Goal: Navigation & Orientation: Find specific page/section

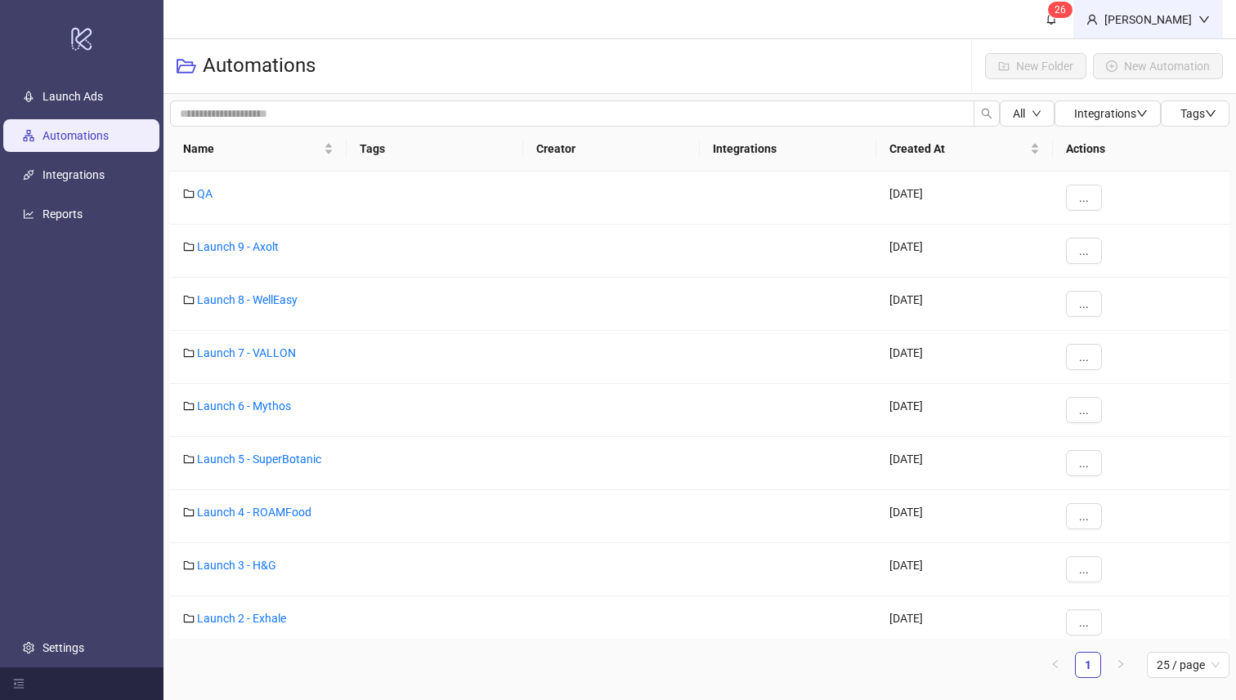
click at [1157, 19] on div "[PERSON_NAME]" at bounding box center [1147, 20] width 101 height 18
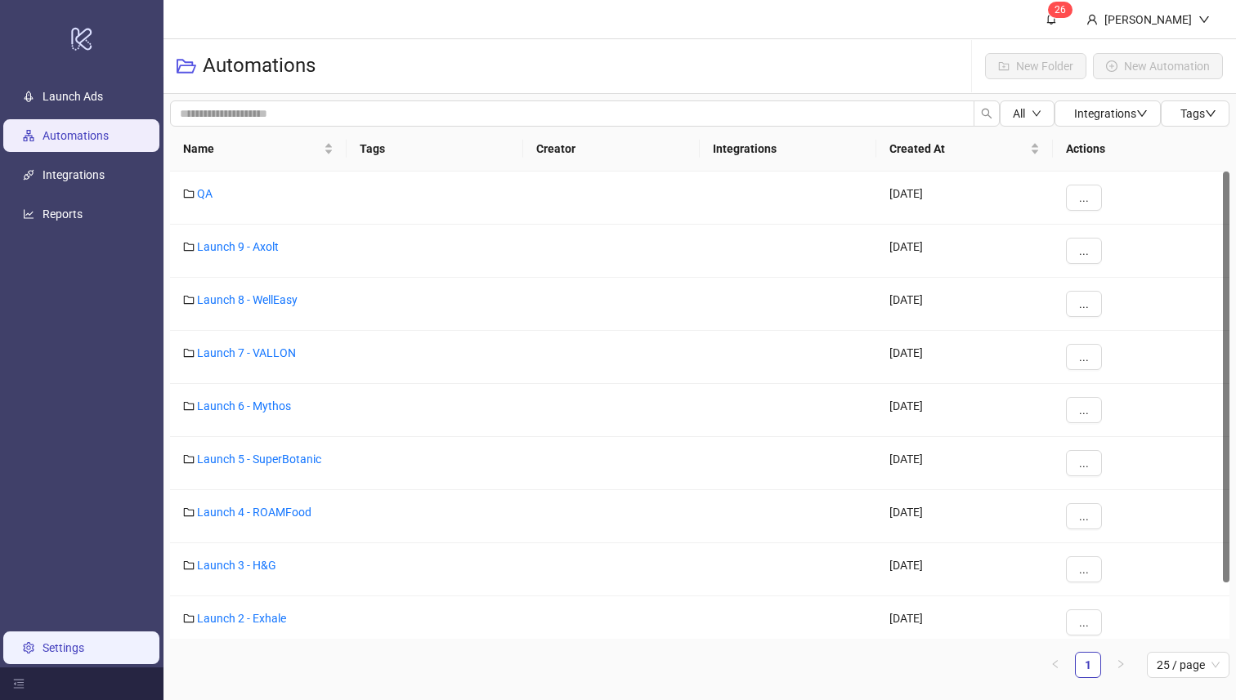
click at [42, 651] on link "Settings" at bounding box center [63, 647] width 42 height 13
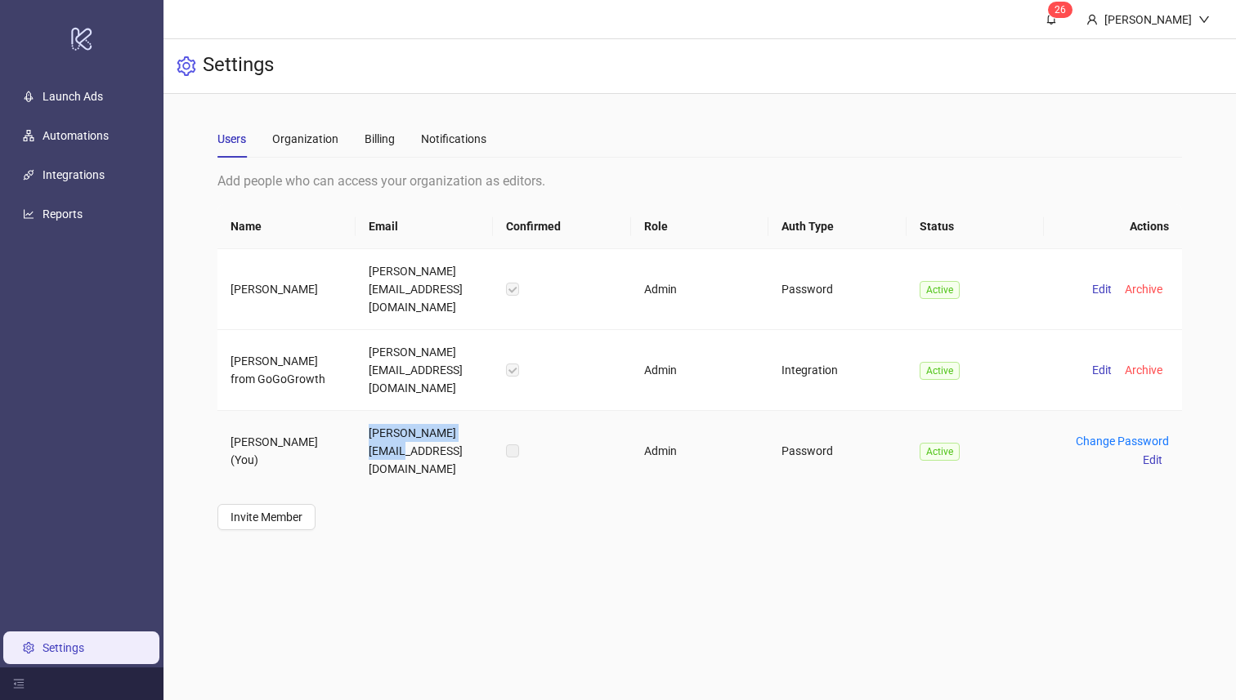
drag, startPoint x: 366, startPoint y: 389, endPoint x: 475, endPoint y: 386, distance: 108.7
click at [475, 411] on td "kasper@goodlife.club" at bounding box center [423, 451] width 137 height 80
click at [391, 144] on div "Billing" at bounding box center [379, 139] width 30 height 18
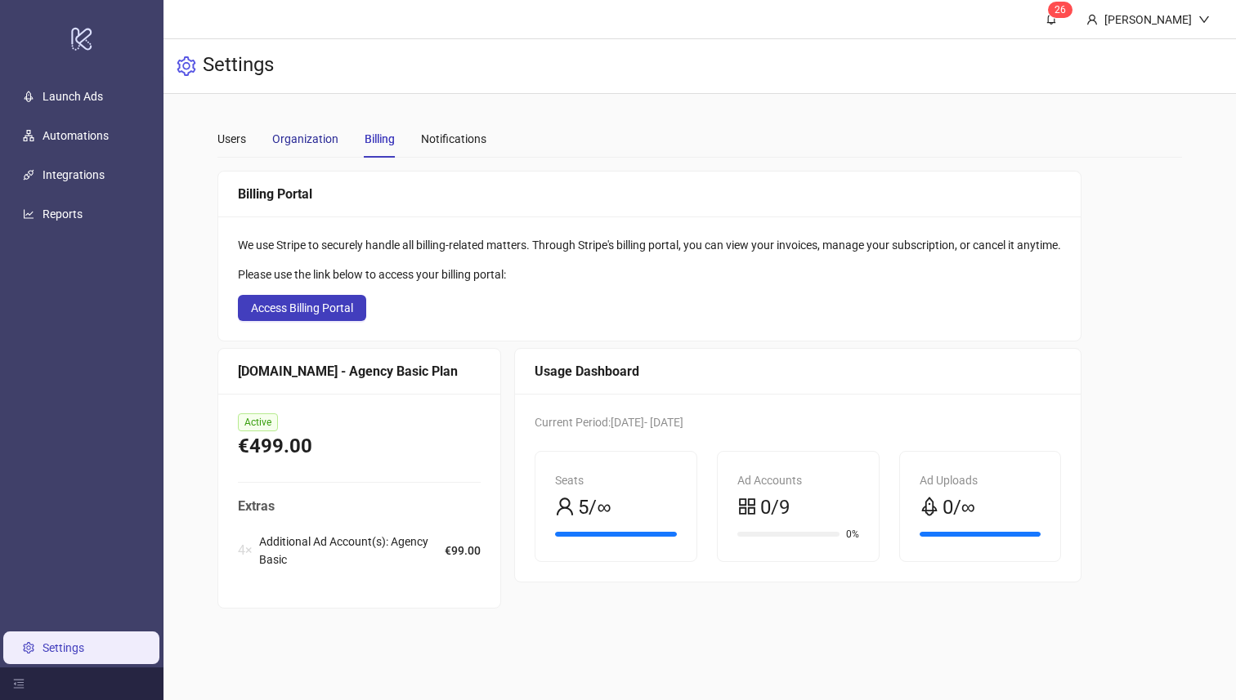
click at [320, 145] on div "Organization" at bounding box center [305, 139] width 66 height 18
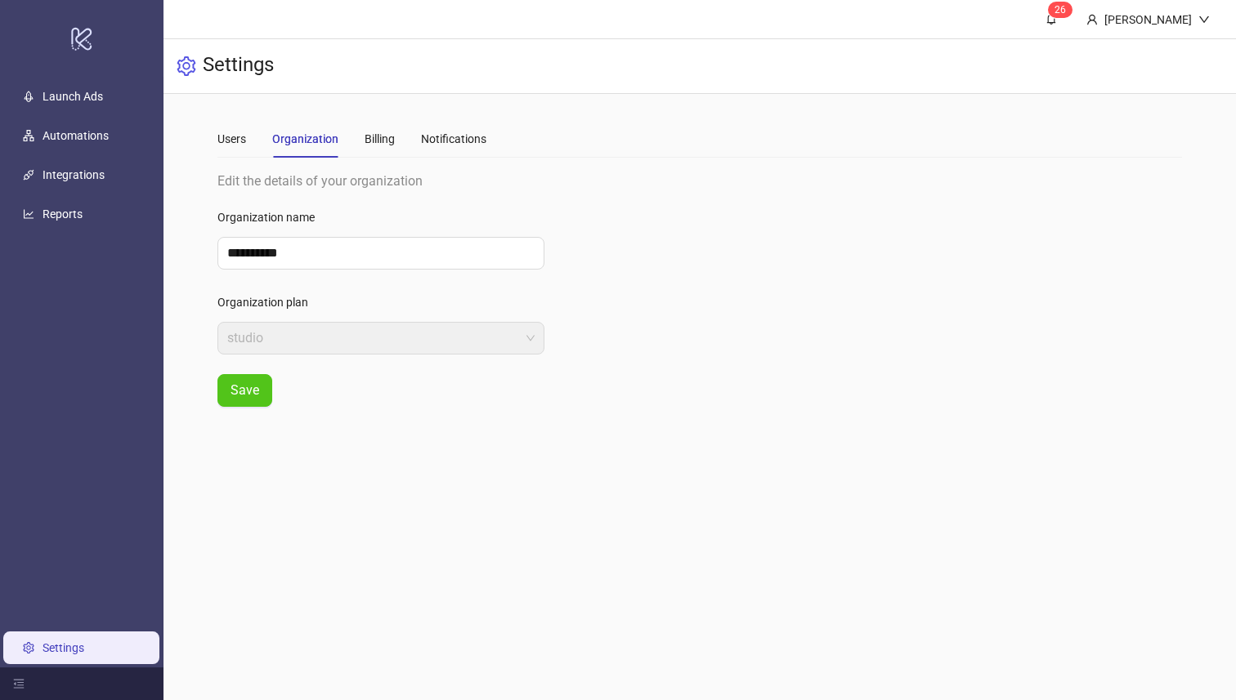
click at [411, 135] on div "Users Organization Billing Notifications" at bounding box center [351, 139] width 269 height 38
click at [458, 134] on div "Notifications" at bounding box center [453, 139] width 65 height 18
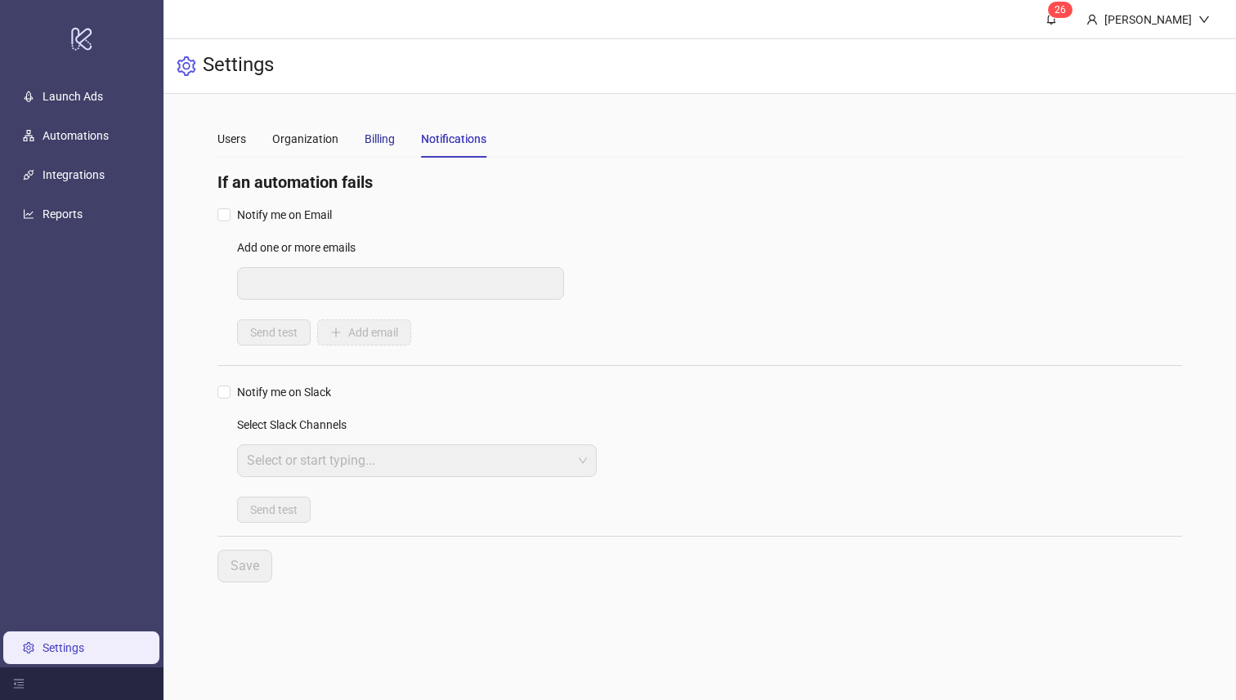
click at [391, 140] on div "Billing" at bounding box center [379, 139] width 30 height 18
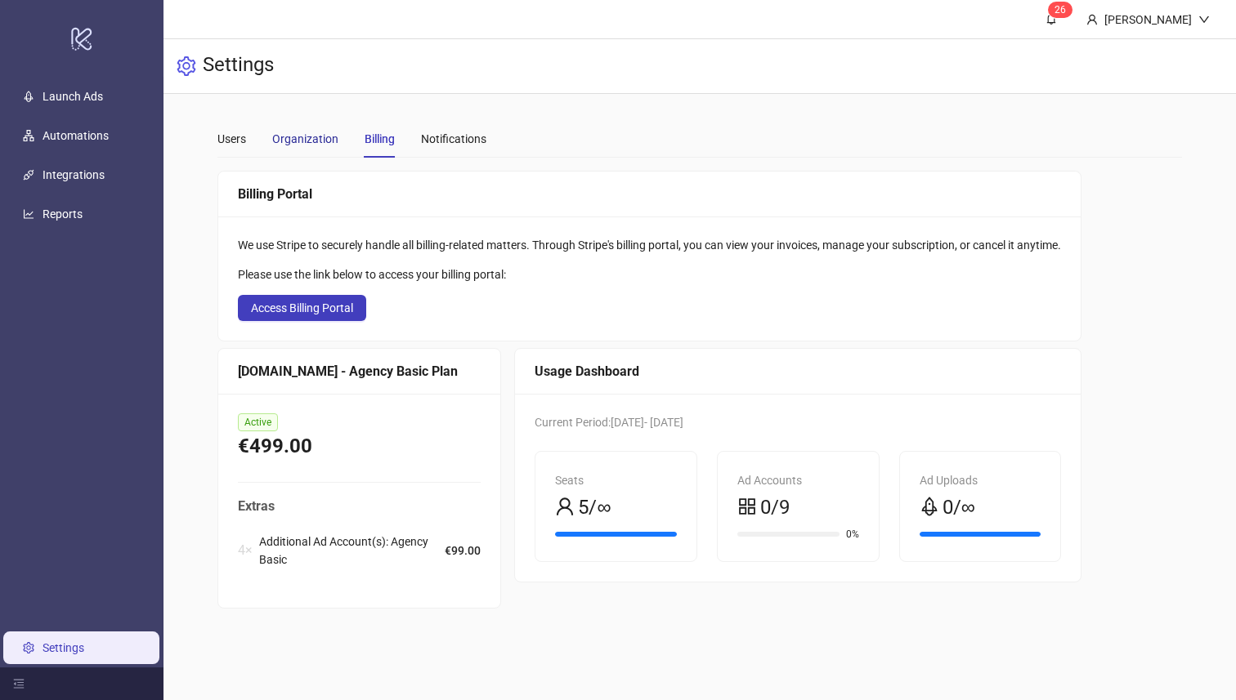
click at [306, 140] on div "Organization" at bounding box center [305, 139] width 66 height 18
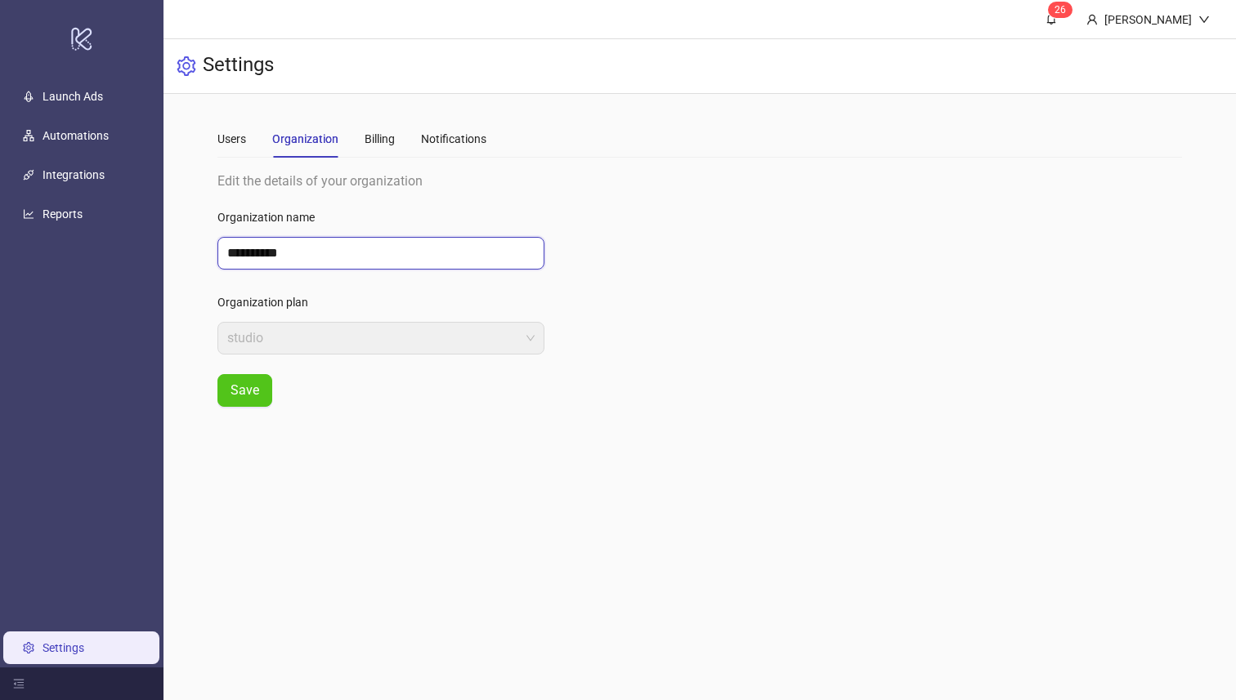
click at [293, 248] on input "**********" at bounding box center [380, 253] width 327 height 33
click at [236, 146] on div "Users" at bounding box center [231, 139] width 29 height 18
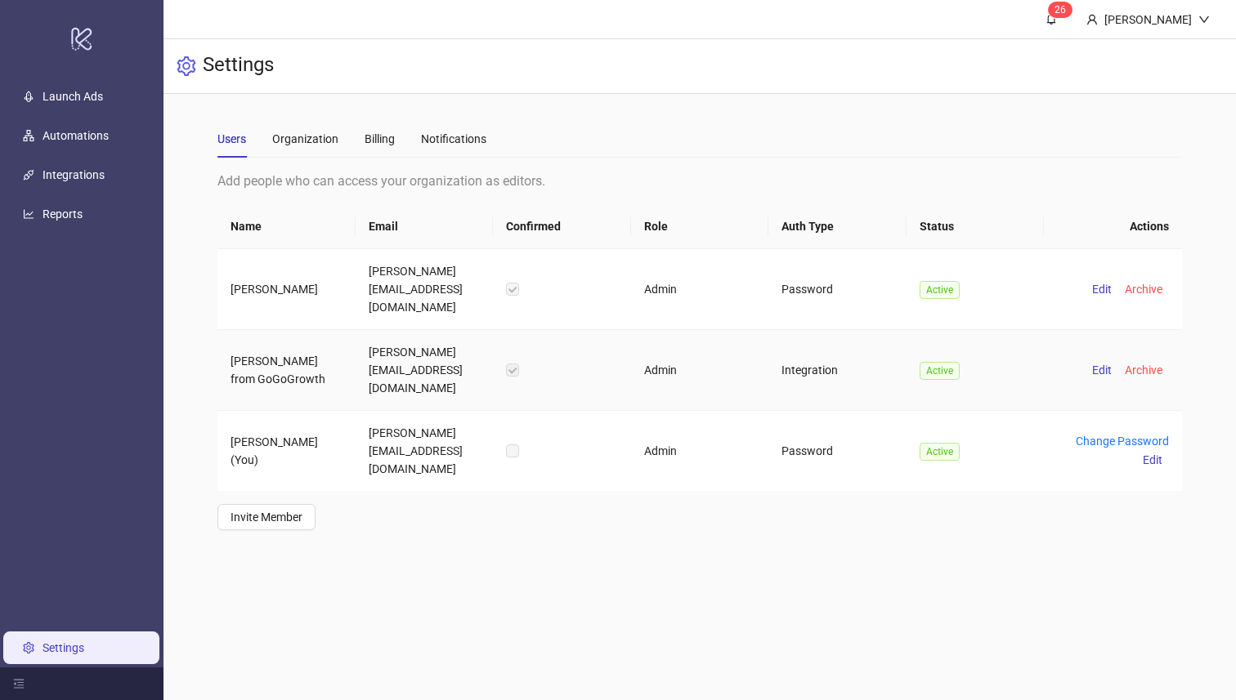
click at [400, 330] on td "fred@gogogrowth.io" at bounding box center [423, 370] width 137 height 81
copy td "fred@gogogrowth.io"
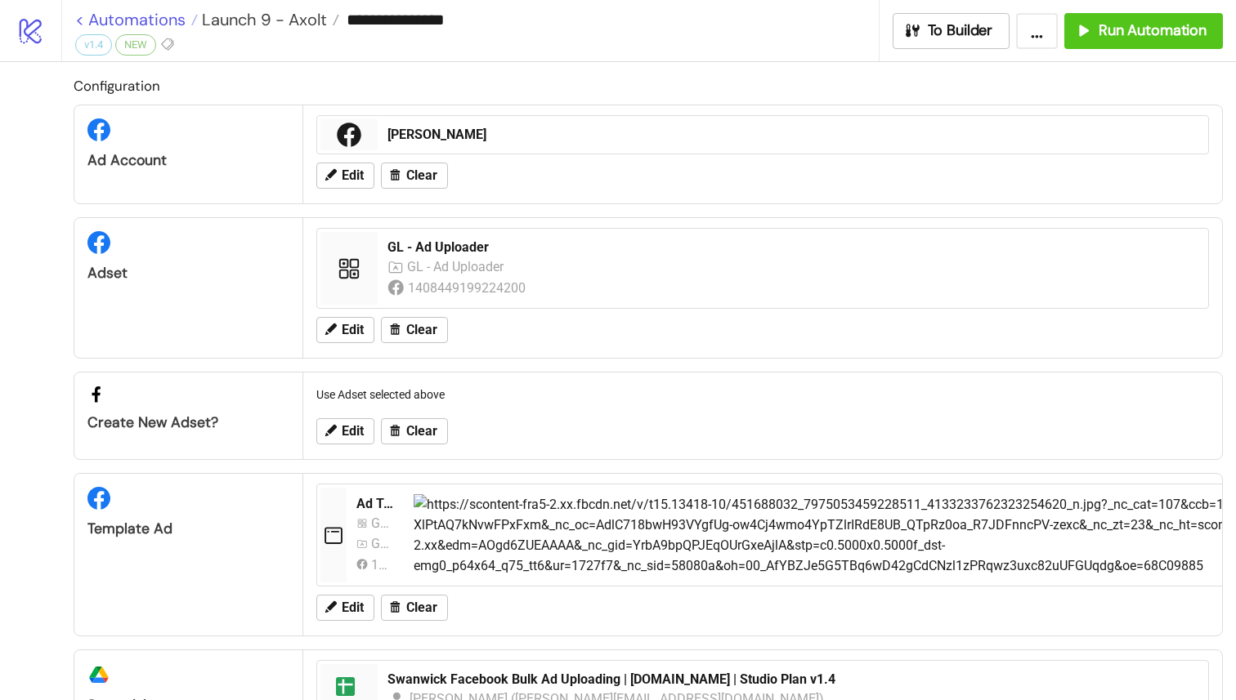
click at [79, 21] on link "< Automations" at bounding box center [136, 19] width 123 height 16
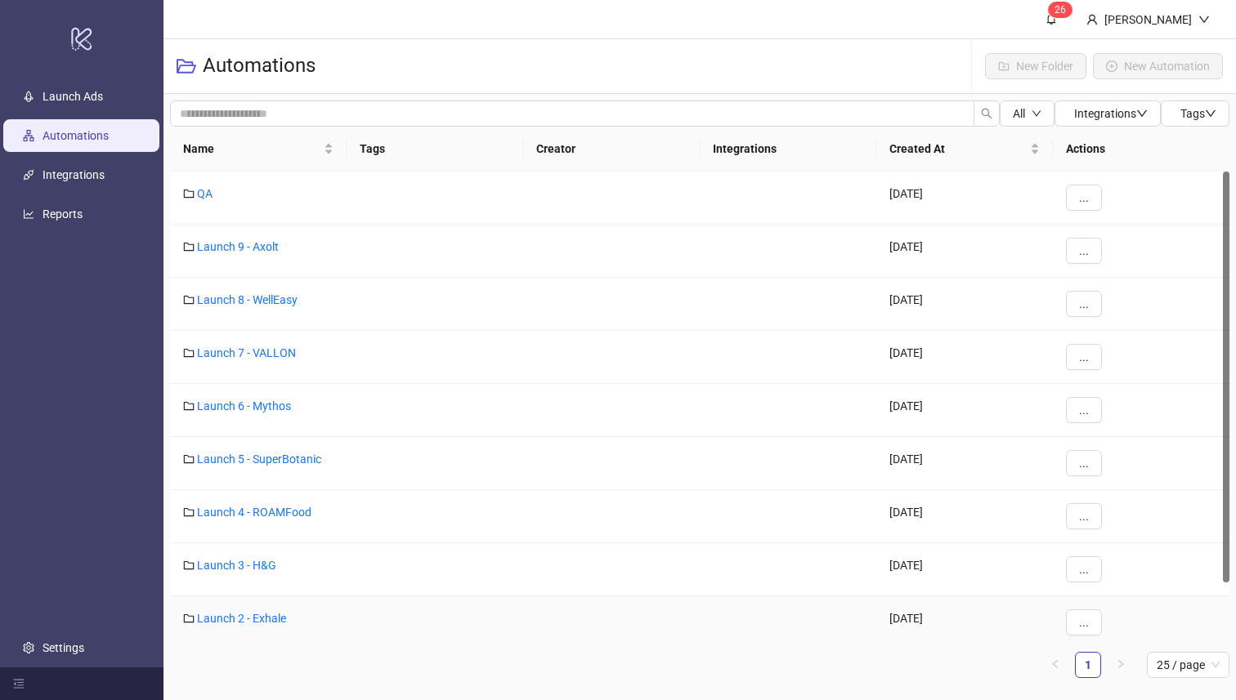
scroll to position [64, 0]
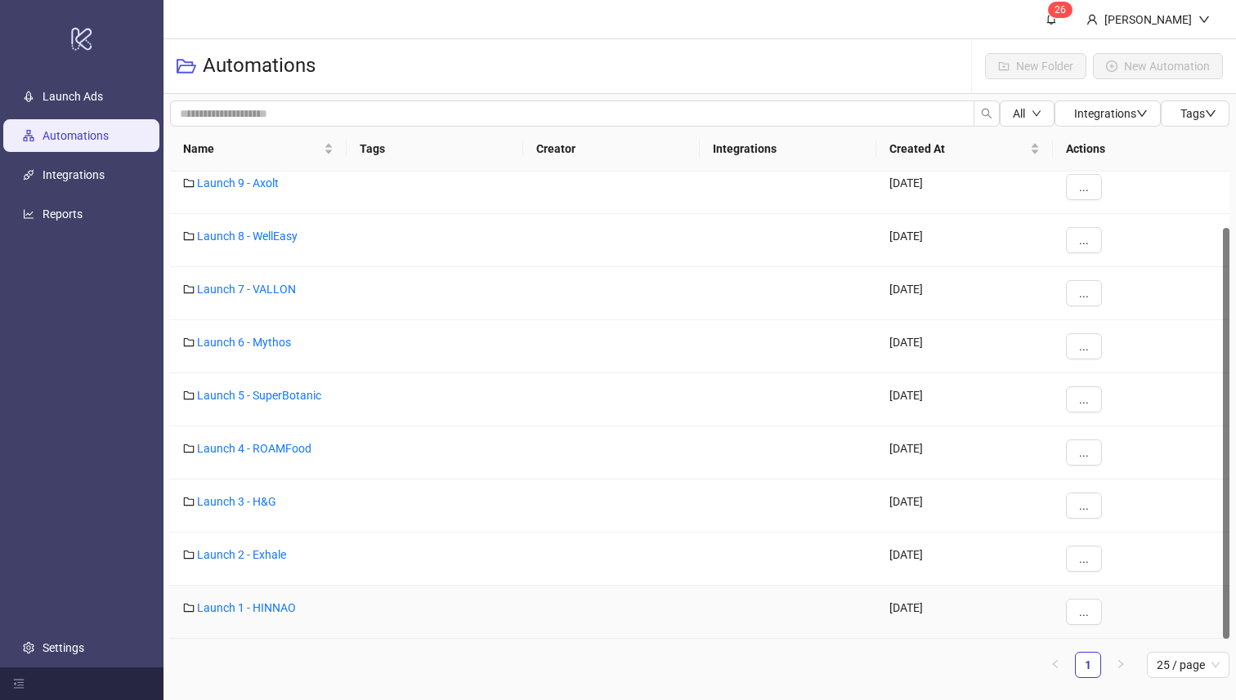
click at [269, 607] on link "Launch 1 - HINNAO" at bounding box center [246, 607] width 99 height 13
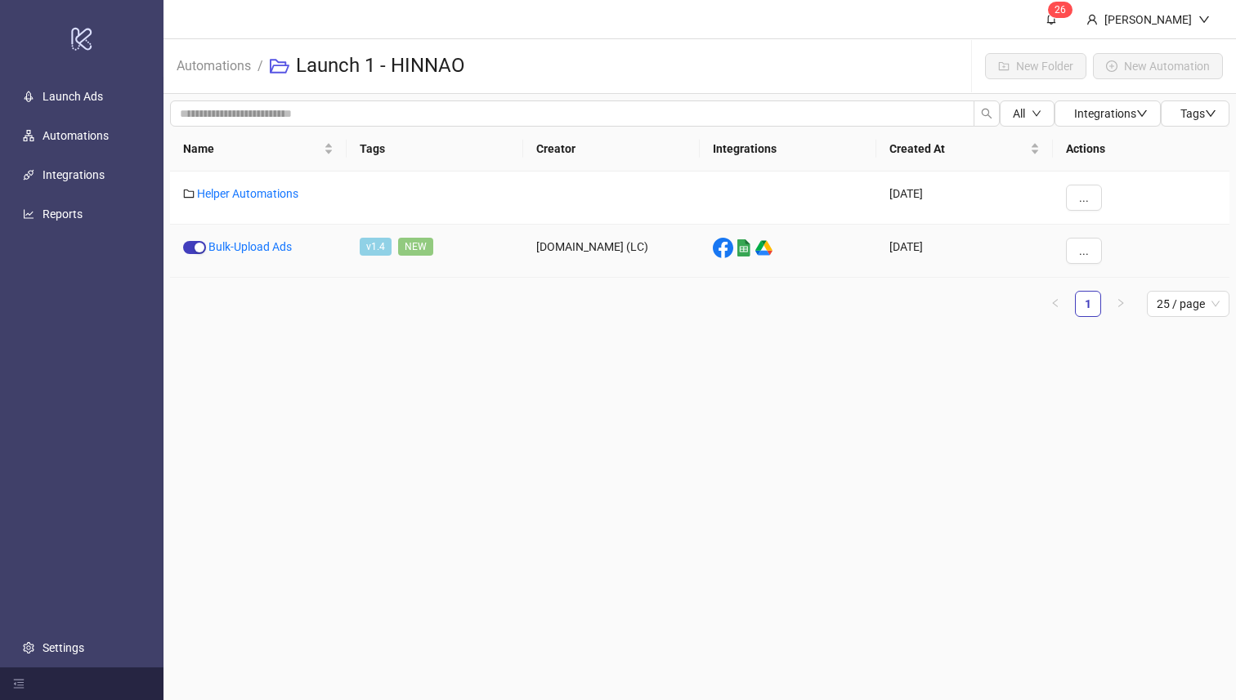
click at [267, 256] on div "Bulk-Upload Ads" at bounding box center [258, 251] width 177 height 53
click at [275, 242] on link "Bulk-Upload Ads" at bounding box center [249, 246] width 83 height 13
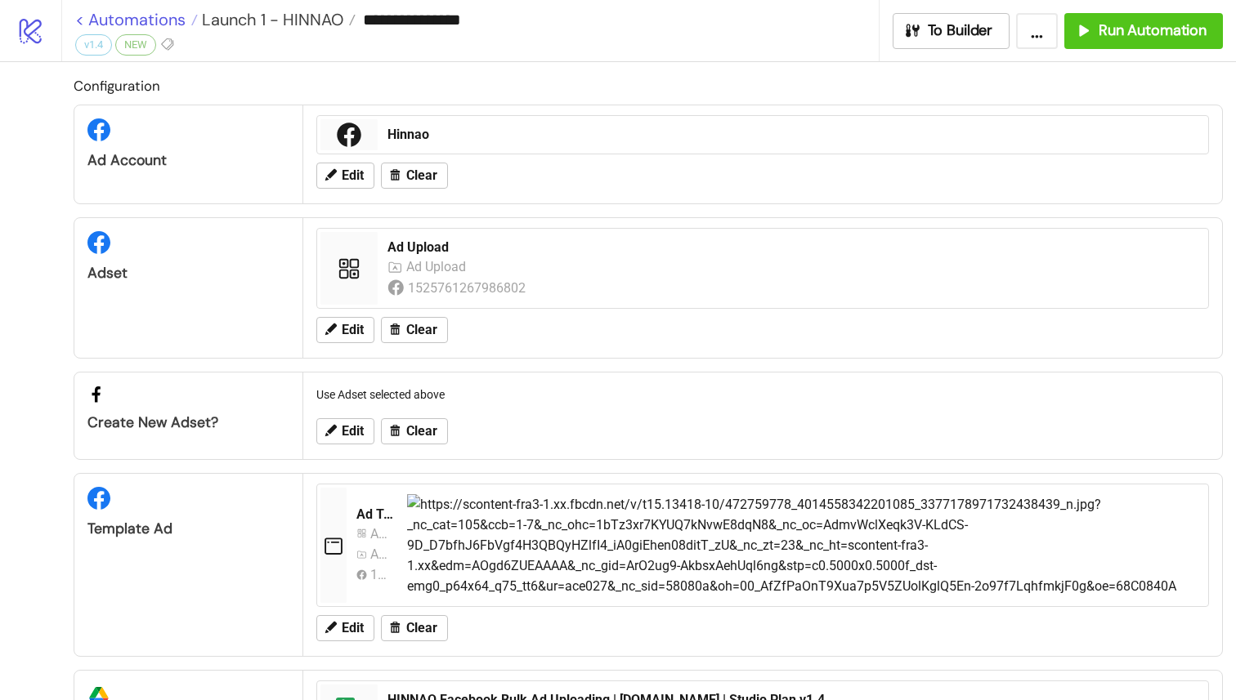
click at [79, 11] on link "< Automations" at bounding box center [136, 19] width 123 height 16
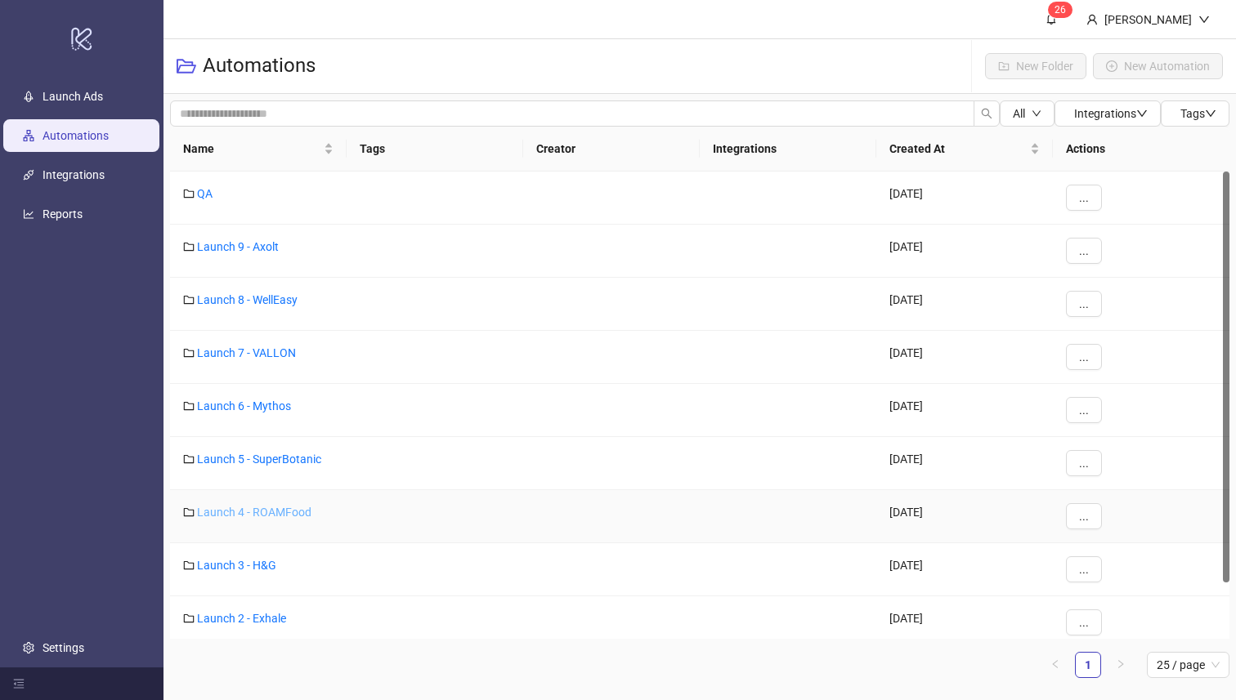
click at [275, 512] on link "Launch 4 - ROAMFood" at bounding box center [254, 512] width 114 height 13
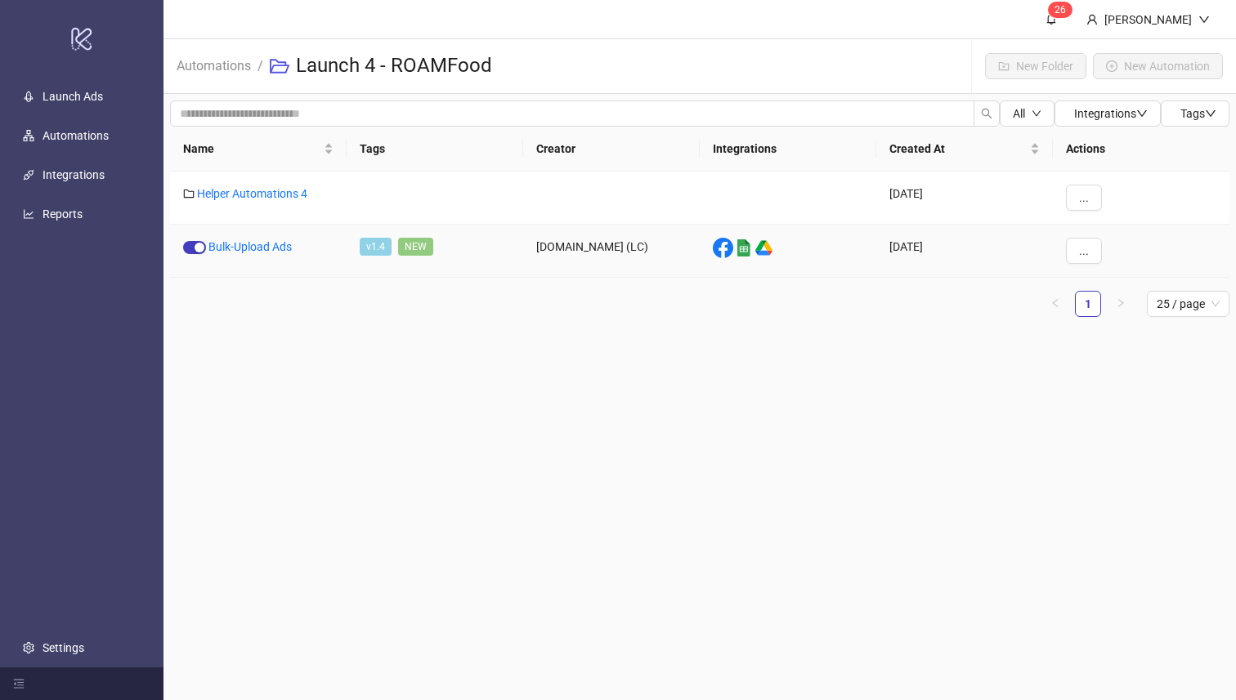
click at [262, 254] on div "Bulk-Upload Ads" at bounding box center [258, 251] width 177 height 53
click at [271, 244] on link "Bulk-Upload Ads" at bounding box center [249, 246] width 83 height 13
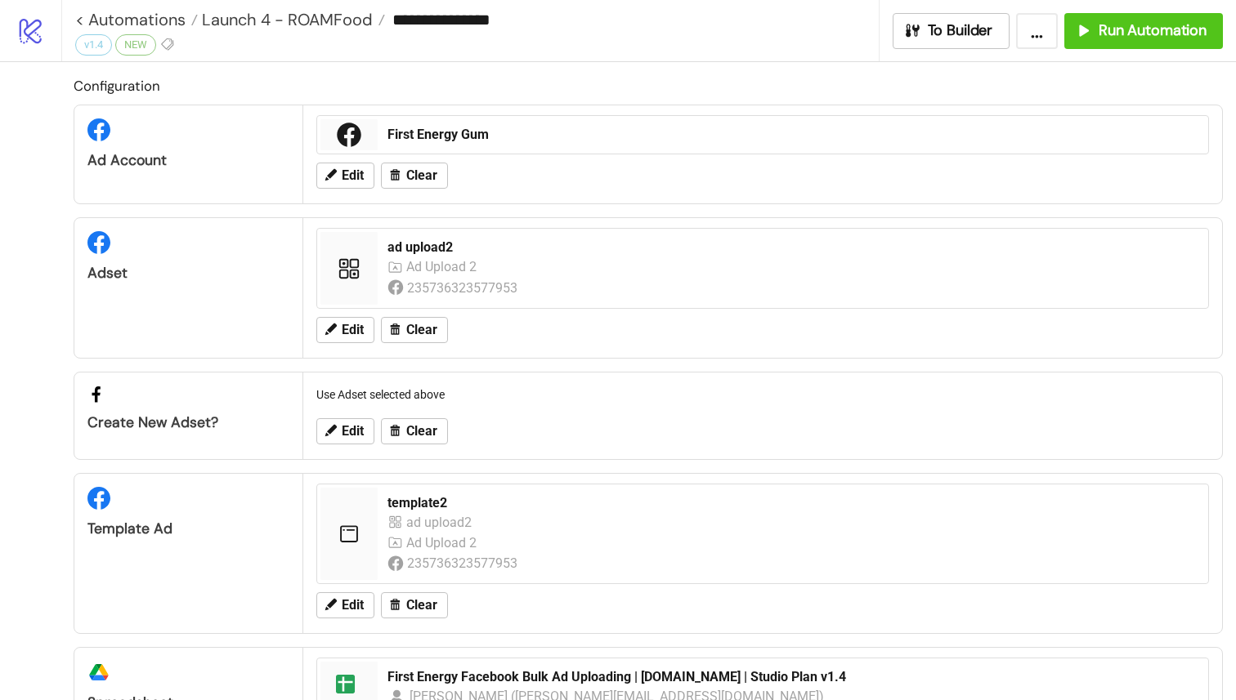
scroll to position [309, 0]
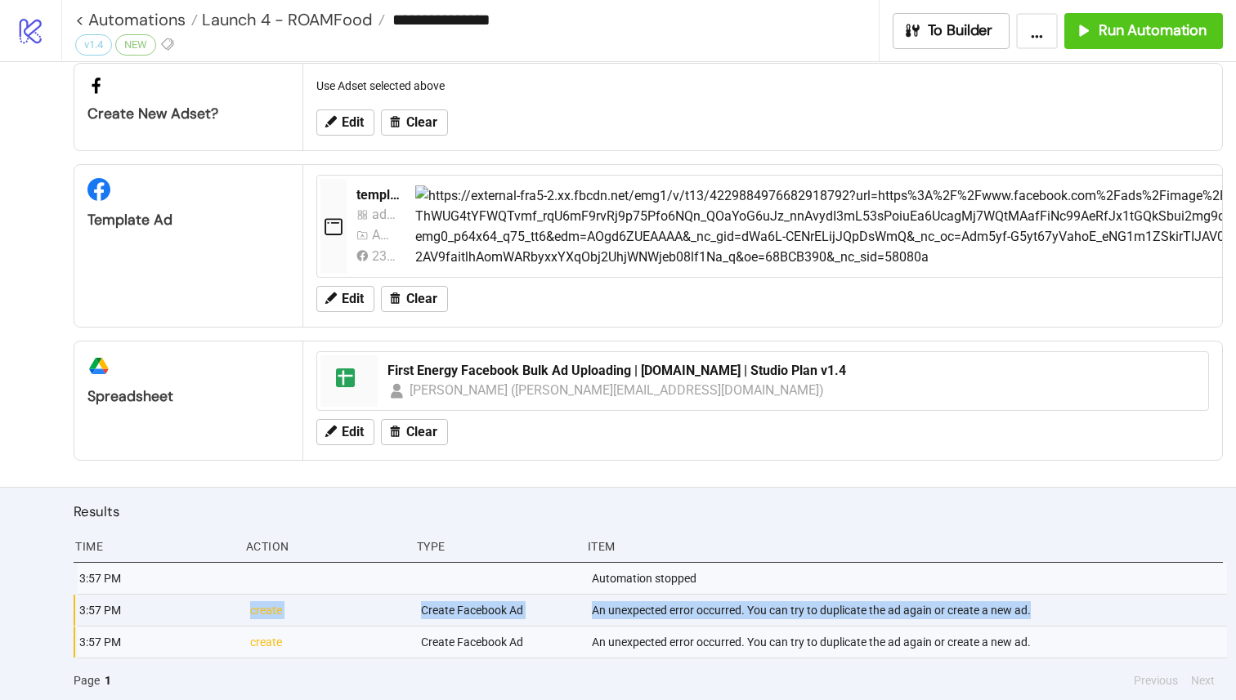
drag, startPoint x: 241, startPoint y: 606, endPoint x: 1066, endPoint y: 610, distance: 824.6
click at [1066, 610] on div "3:57 PM create Create Facebook Ad An unexpected error occurred. You can try to …" at bounding box center [652, 611] width 1149 height 32
copy div "create Create Facebook Ad An unexpected error occurred. You can try to duplicat…"
click at [75, 21] on link "< Automations" at bounding box center [136, 19] width 123 height 16
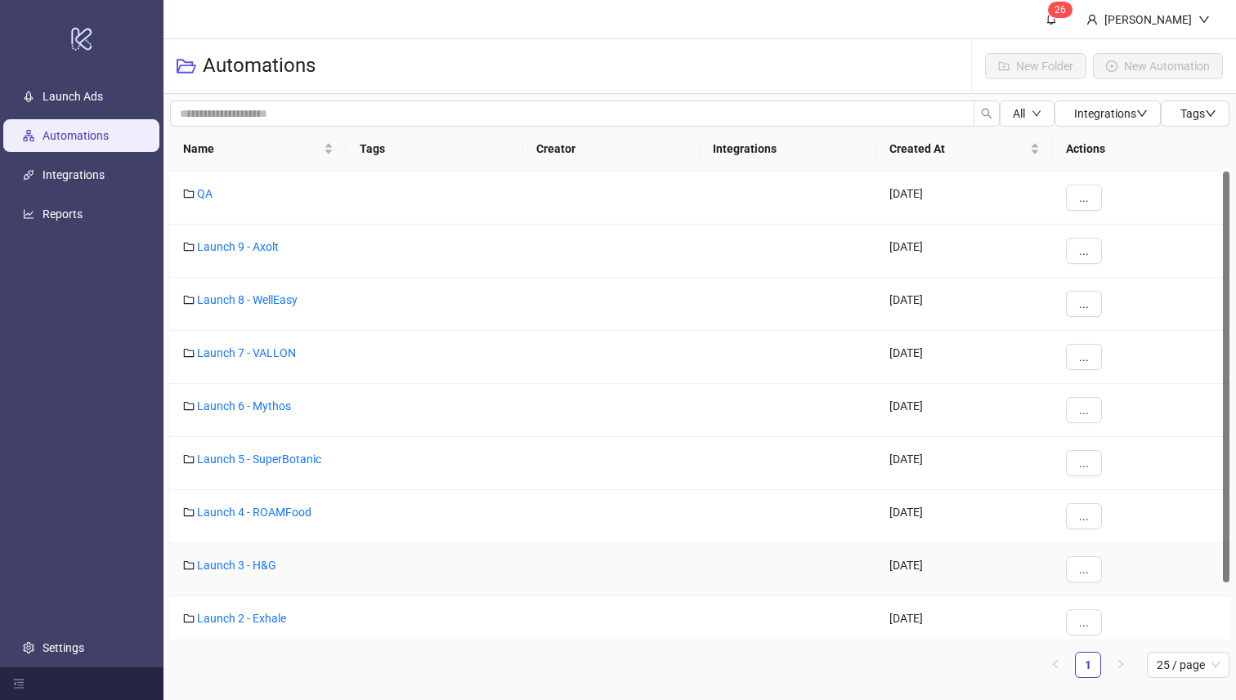
click at [254, 557] on div "Launch 3 - H&G" at bounding box center [258, 569] width 177 height 53
click at [254, 563] on link "Launch 3 - H&G" at bounding box center [236, 565] width 79 height 13
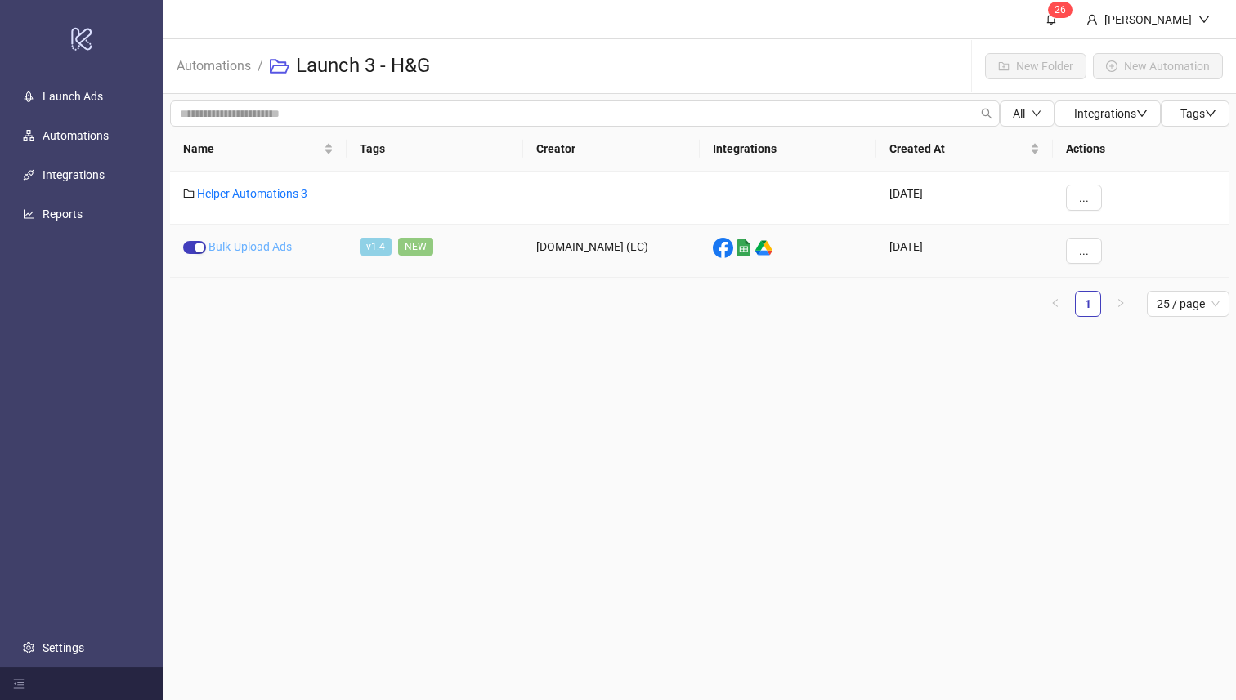
click at [235, 246] on link "Bulk-Upload Ads" at bounding box center [249, 246] width 83 height 13
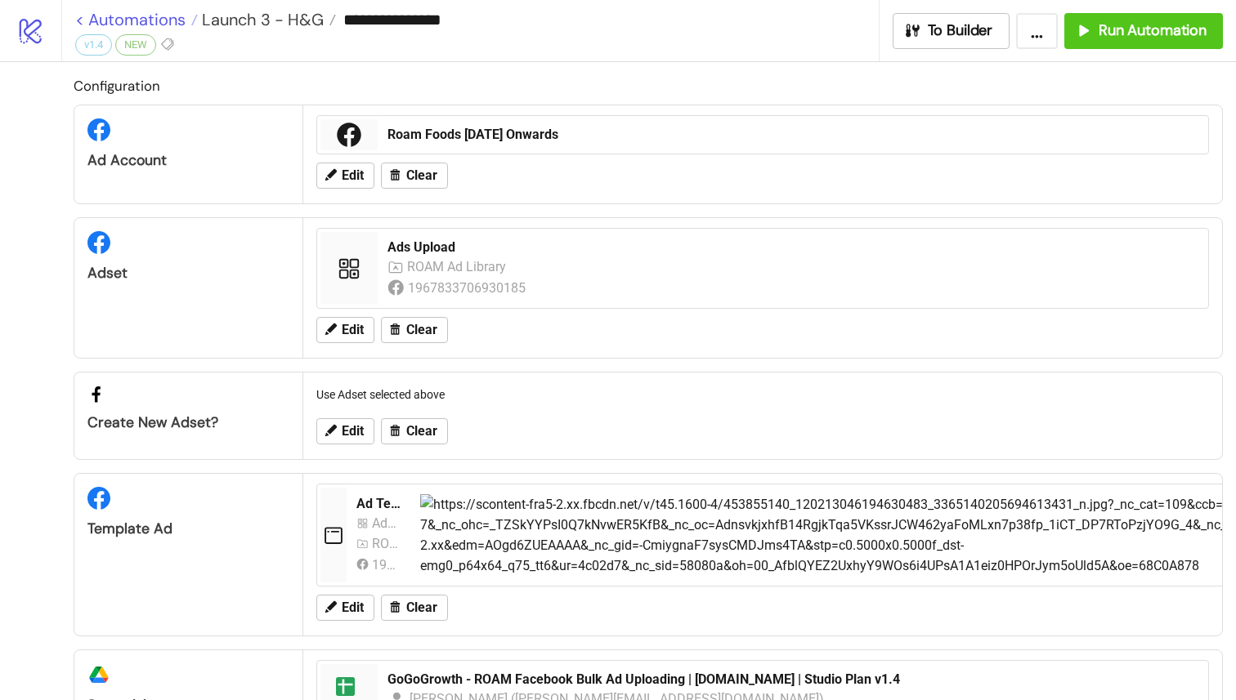
click at [78, 17] on link "< Automations" at bounding box center [136, 19] width 123 height 16
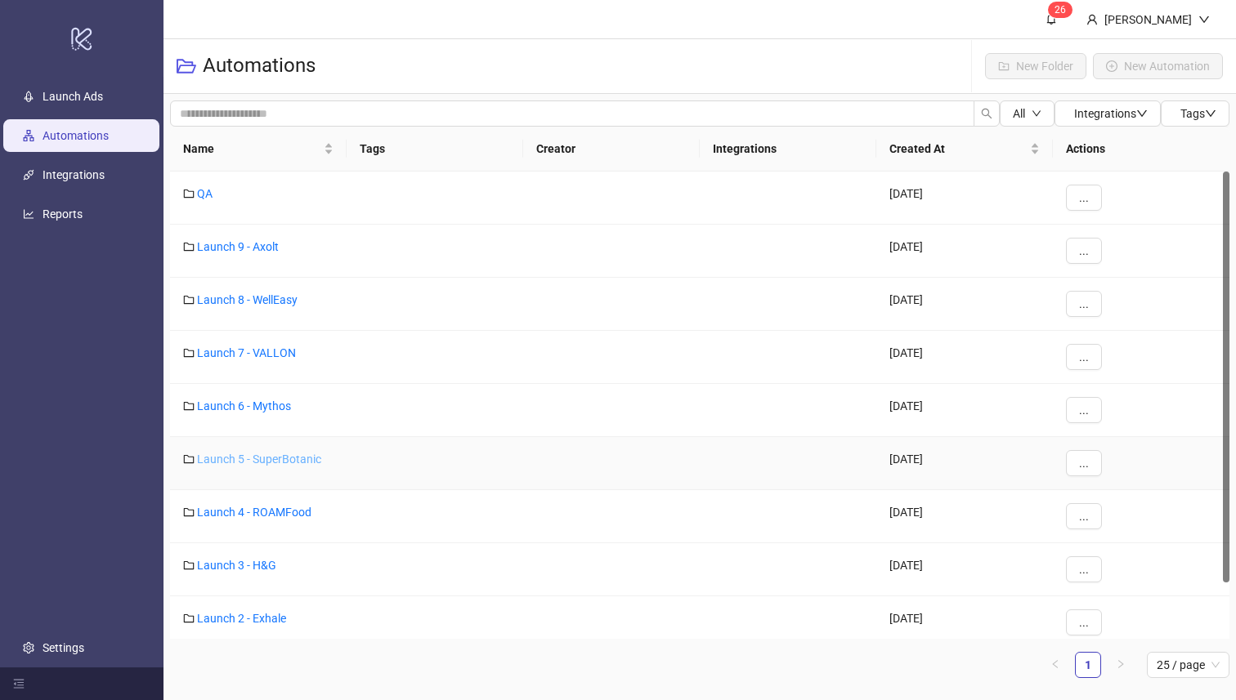
click at [288, 462] on link "Launch 5 - SuperBotanic" at bounding box center [259, 459] width 124 height 13
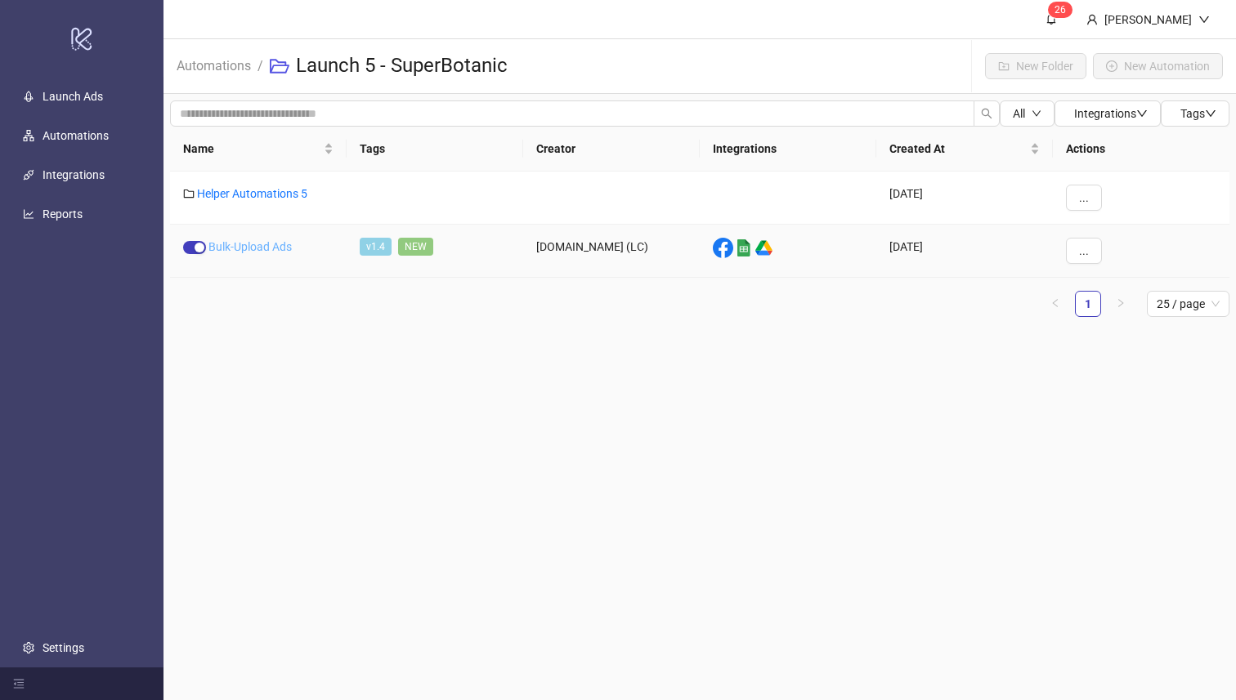
click at [231, 242] on link "Bulk-Upload Ads" at bounding box center [249, 246] width 83 height 13
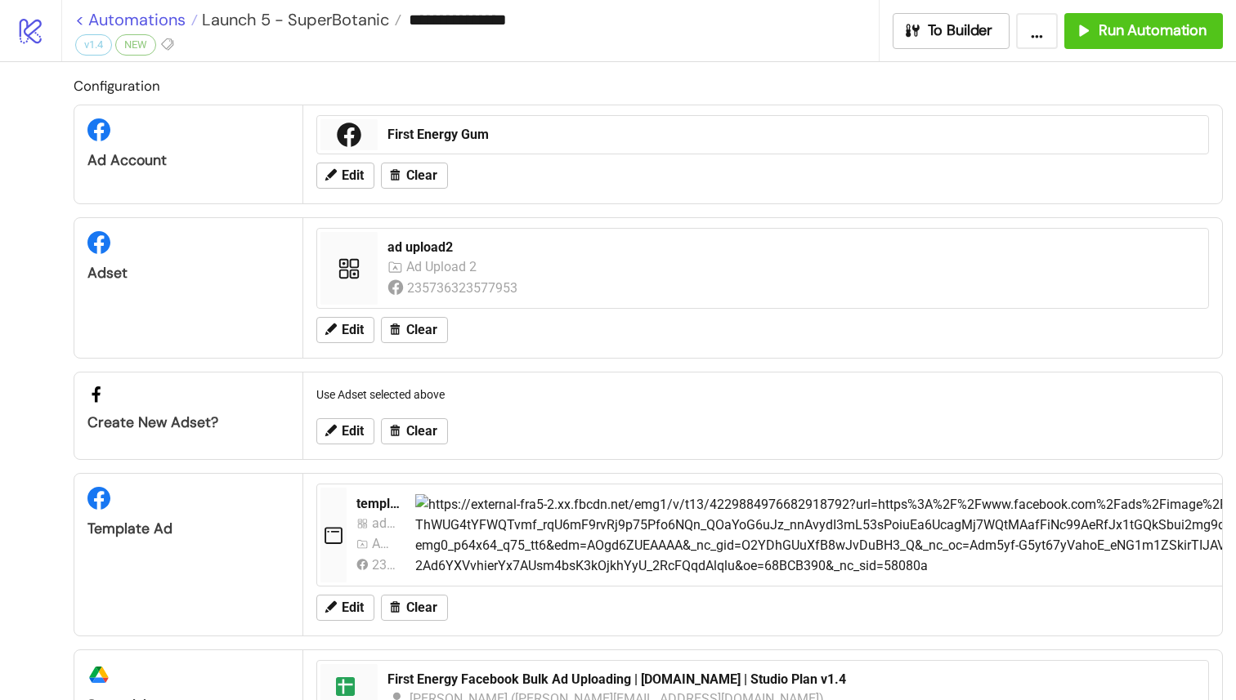
click at [79, 21] on link "< Automations" at bounding box center [136, 19] width 123 height 16
